Goal: Task Accomplishment & Management: Use online tool/utility

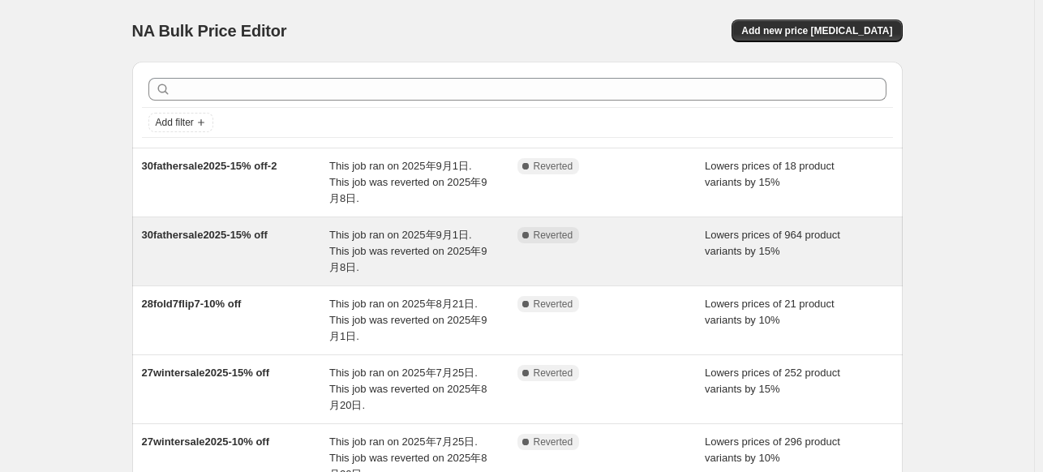
click at [234, 234] on div "30fathersale2025-15% off" at bounding box center [236, 251] width 188 height 49
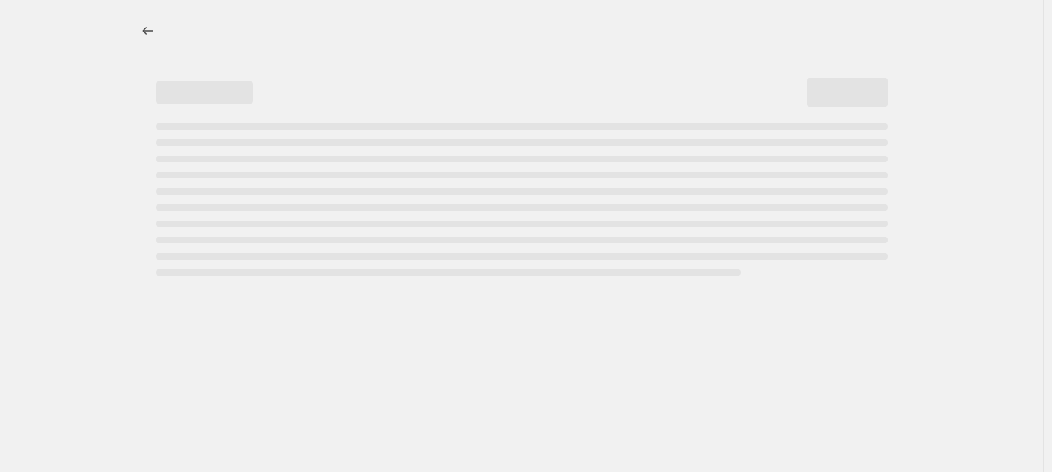
select select "percentage"
select select "tag"
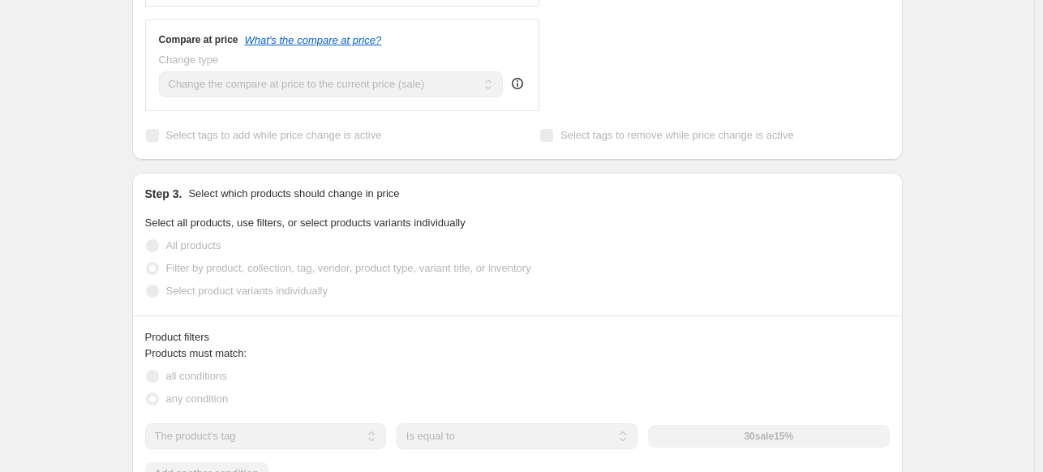
scroll to position [893, 0]
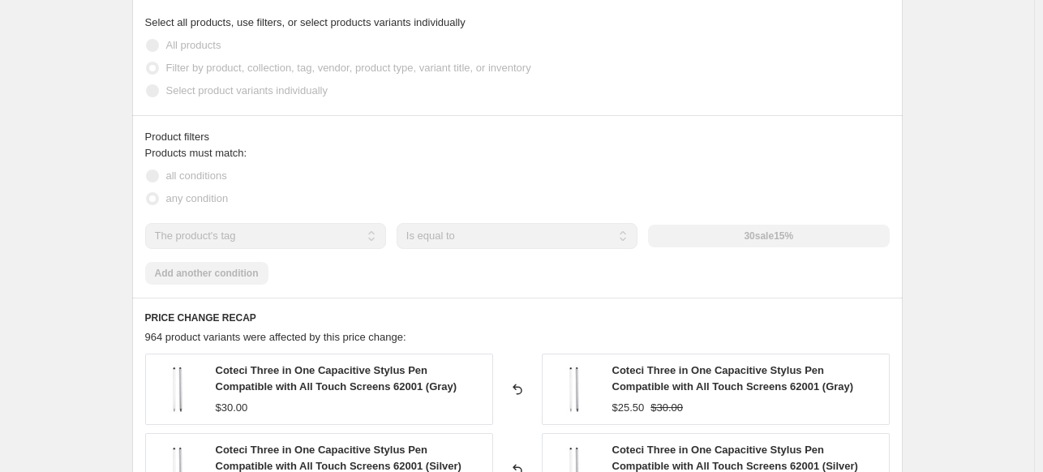
drag, startPoint x: 740, startPoint y: 236, endPoint x: 805, endPoint y: 231, distance: 65.1
click at [805, 231] on div "30sale15%" at bounding box center [768, 236] width 241 height 23
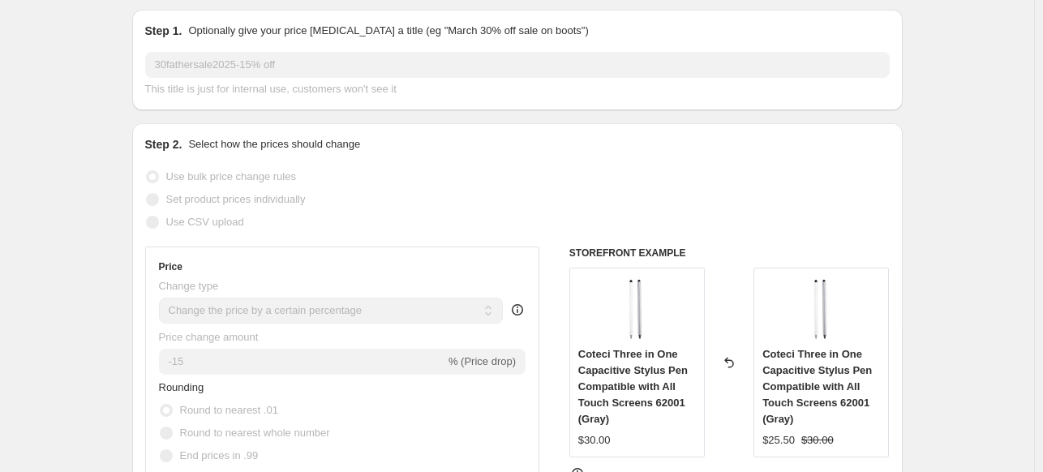
scroll to position [0, 0]
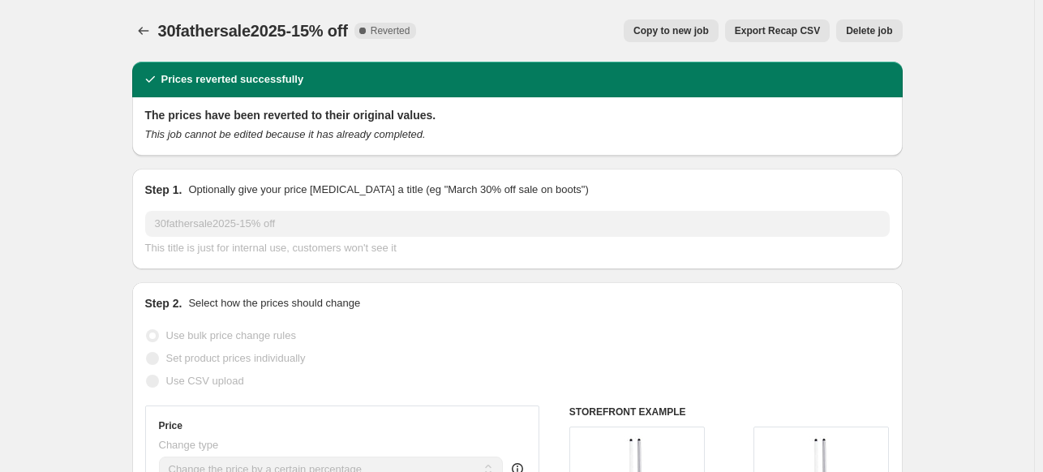
click at [705, 35] on span "Copy to new job" at bounding box center [671, 30] width 75 height 13
select select "percentage"
select select "tag"
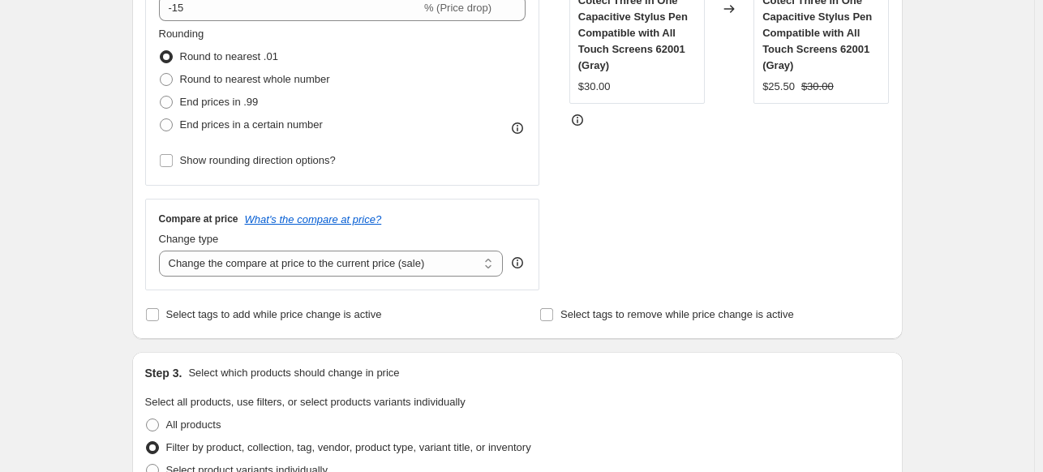
scroll to position [730, 0]
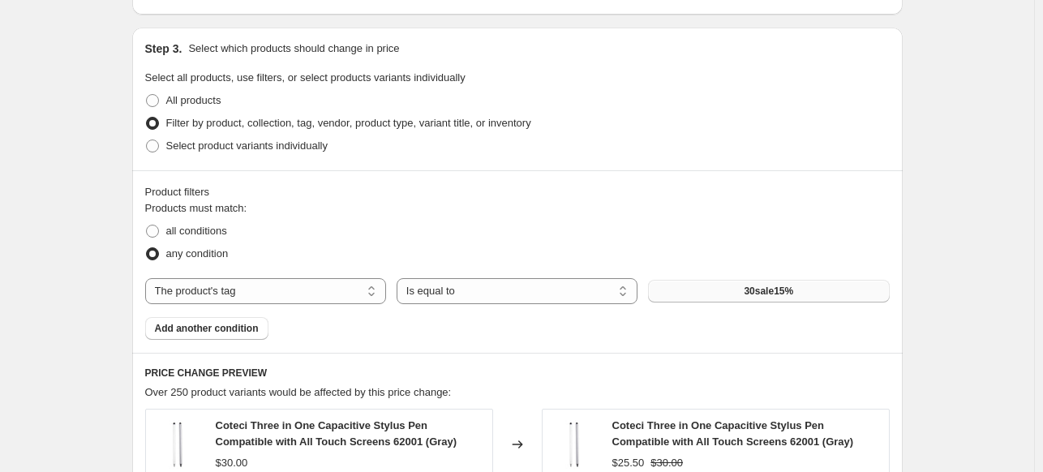
click at [775, 298] on button "30sale15%" at bounding box center [768, 291] width 241 height 23
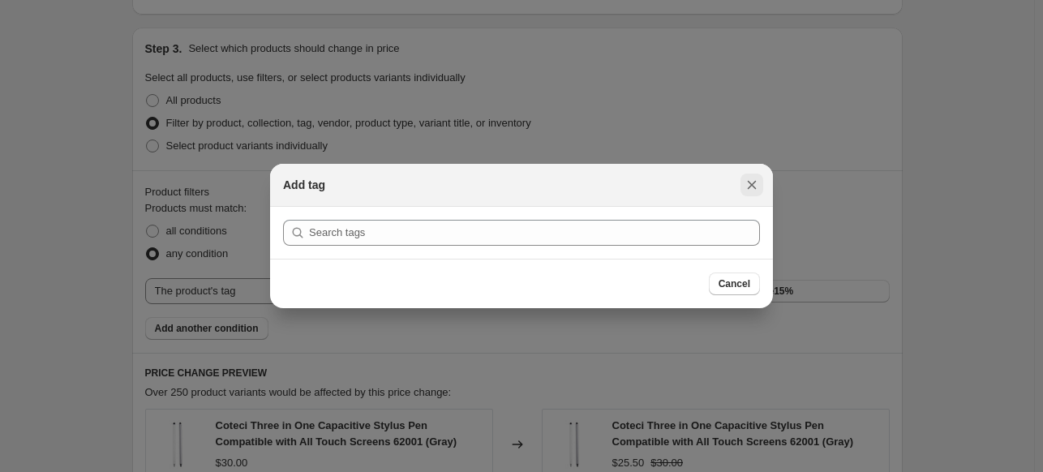
click at [758, 182] on icon "Close" at bounding box center [752, 185] width 16 height 16
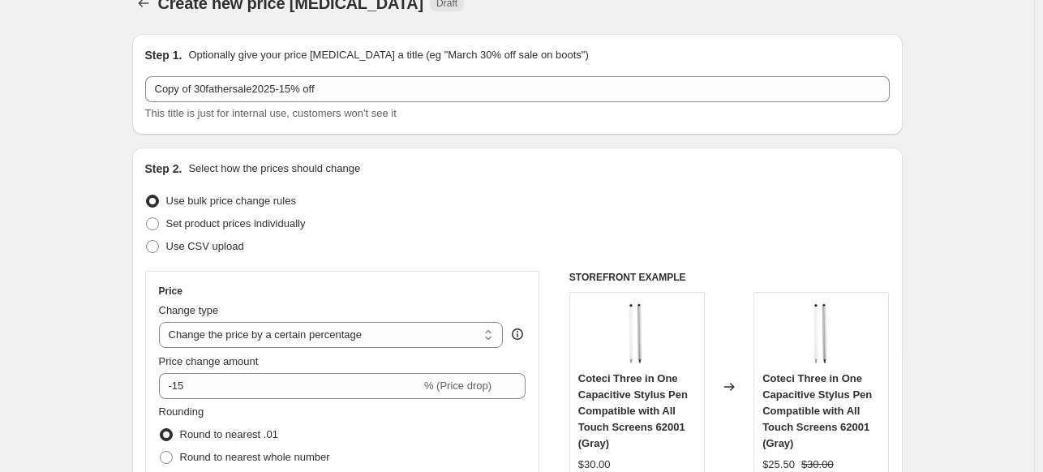
scroll to position [0, 0]
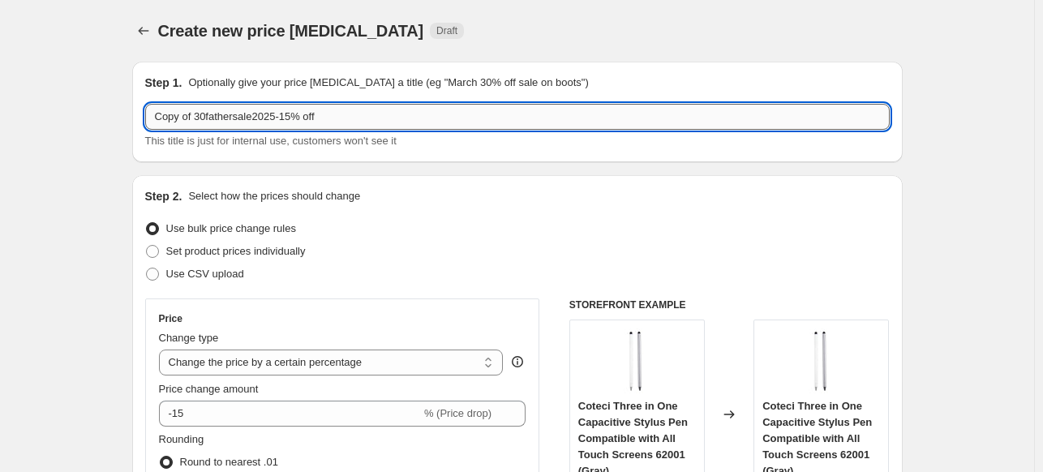
click at [195, 119] on input "Copy of 30fathersale2025-15% off" at bounding box center [517, 117] width 745 height 26
drag, startPoint x: 198, startPoint y: 118, endPoint x: 150, endPoint y: 113, distance: 48.2
click at [153, 117] on input "Copy of 30fathersale2025-15% off" at bounding box center [517, 117] width 745 height 26
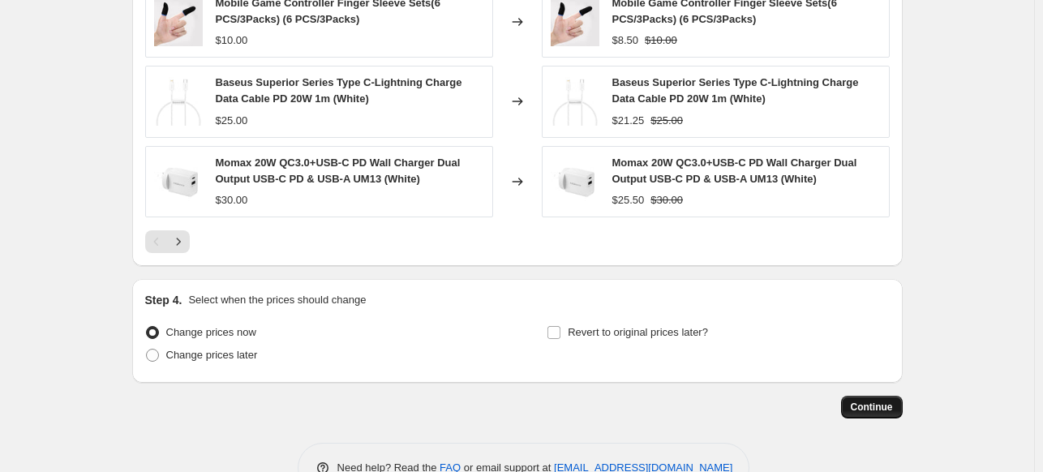
scroll to position [1357, 0]
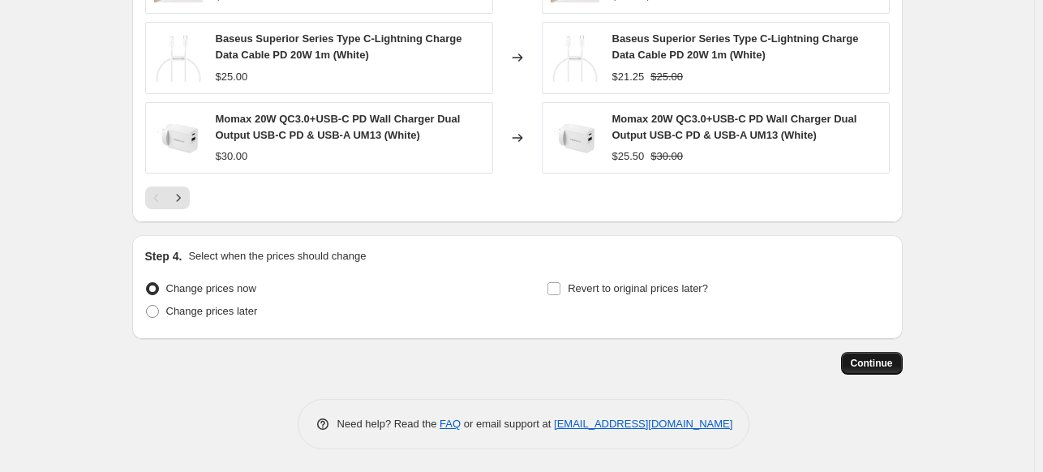
type input "0926-30fathersale2025-15% off"
click at [863, 368] on span "Continue" at bounding box center [872, 363] width 42 height 13
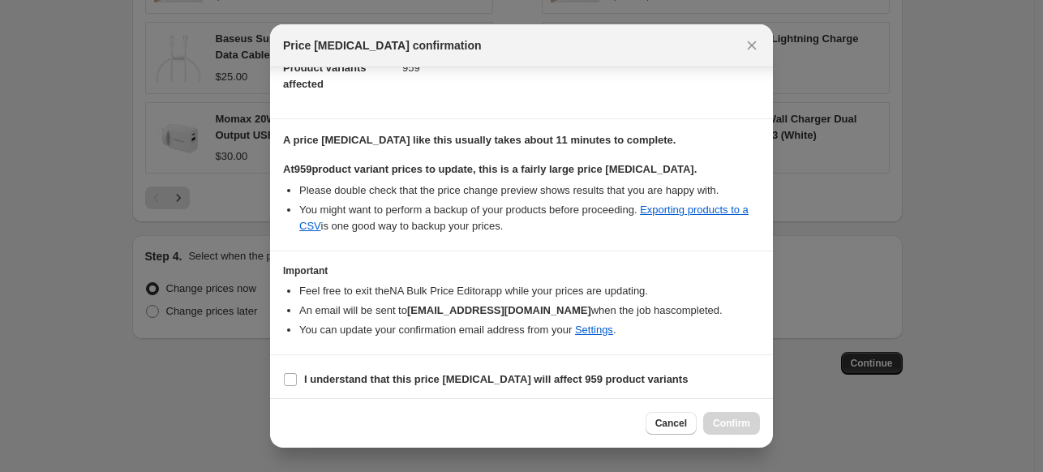
scroll to position [198, 0]
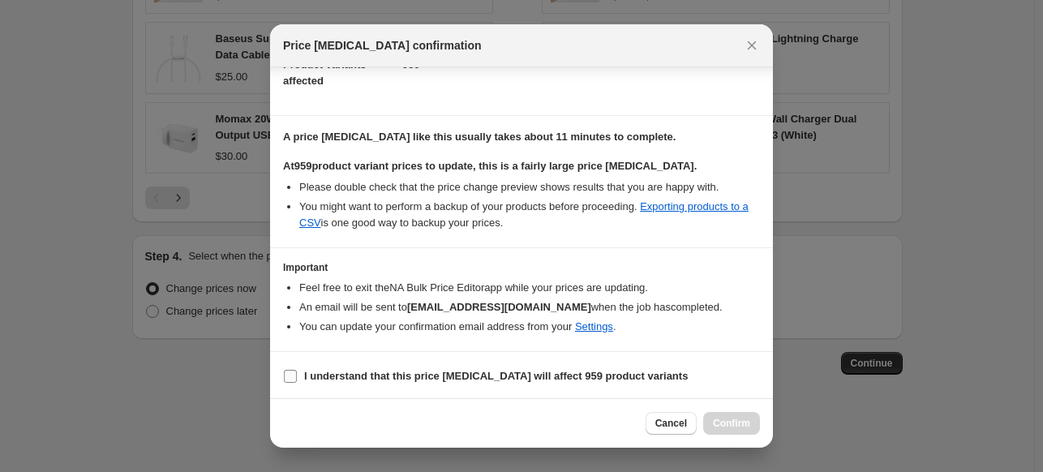
click at [343, 382] on span "I understand that this price [MEDICAL_DATA] will affect 959 product variants" at bounding box center [496, 376] width 384 height 16
click at [297, 382] on input "I understand that this price [MEDICAL_DATA] will affect 959 product variants" at bounding box center [290, 376] width 13 height 13
checkbox input "true"
click at [749, 412] on button "Confirm" at bounding box center [731, 423] width 57 height 23
